Goal: Navigation & Orientation: Find specific page/section

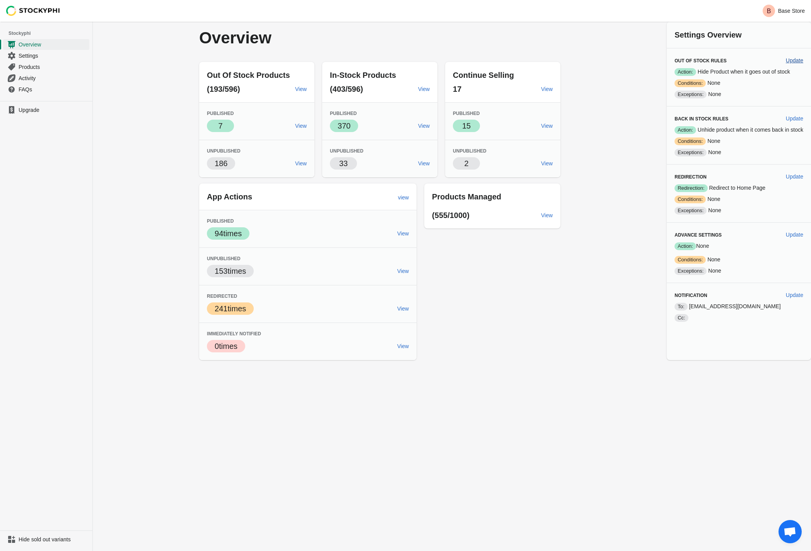
click at [794, 58] on span "Update" at bounding box center [794, 60] width 17 height 6
select select "hours"
click at [295, 122] on link "View" at bounding box center [301, 126] width 18 height 14
drag, startPoint x: 535, startPoint y: 128, endPoint x: 542, endPoint y: 128, distance: 7.4
click at [537, 128] on div "Success 15 View" at bounding box center [500, 122] width 106 height 19
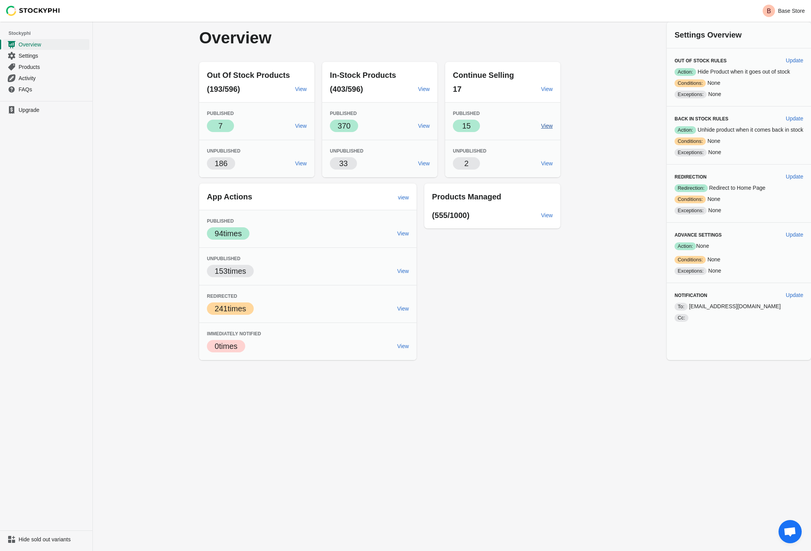
click at [550, 126] on span "View" at bounding box center [547, 126] width 12 height 6
click at [301, 166] on span "View" at bounding box center [301, 163] width 12 height 6
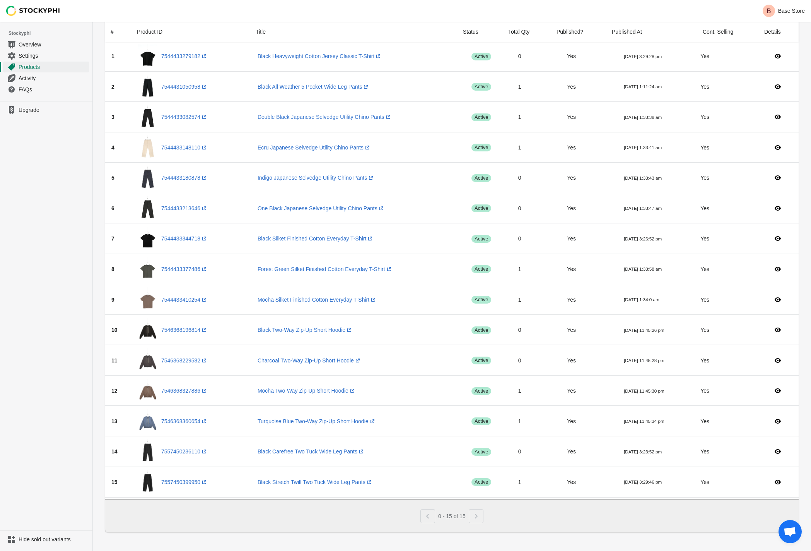
scroll to position [60, 0]
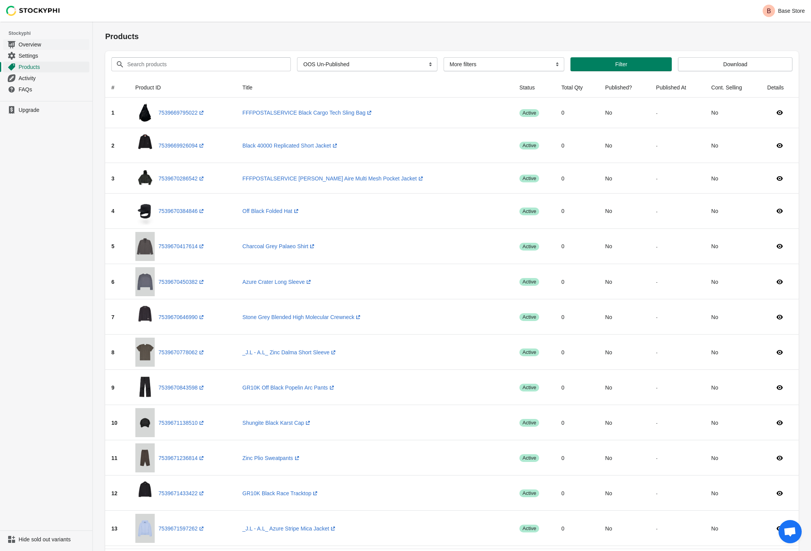
click at [38, 47] on span "Overview" at bounding box center [53, 45] width 69 height 8
